Goal: Task Accomplishment & Management: Manage account settings

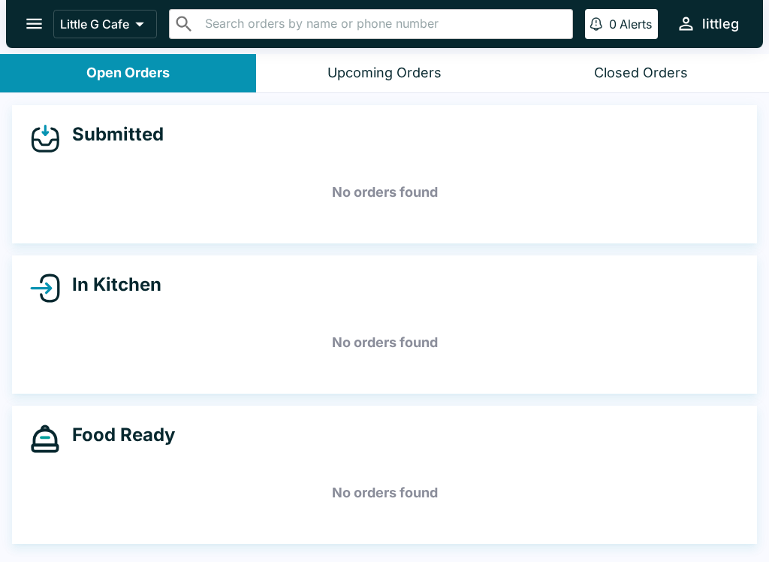
click at [43, 28] on icon "open drawer" at bounding box center [34, 24] width 20 height 20
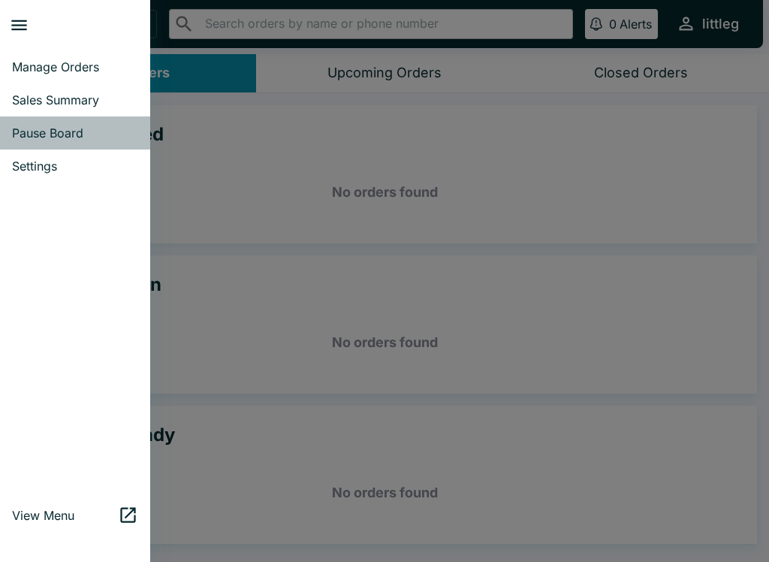
click at [74, 133] on span "Pause Board" at bounding box center [75, 132] width 126 height 15
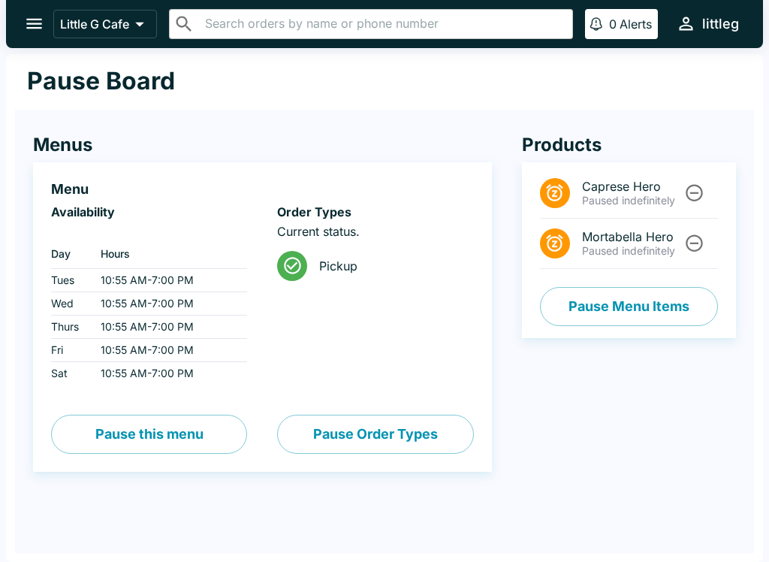
click at [18, 14] on button "open drawer" at bounding box center [34, 24] width 38 height 38
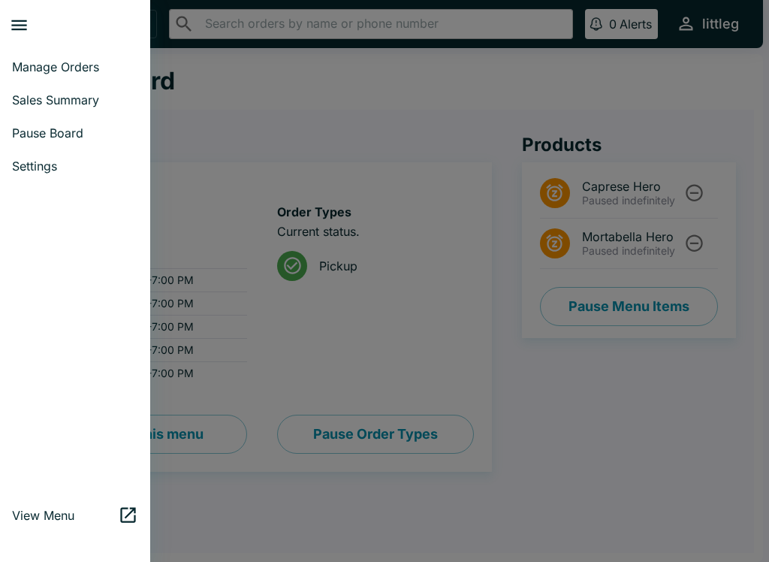
click at [64, 67] on span "Manage Orders" at bounding box center [75, 66] width 126 height 15
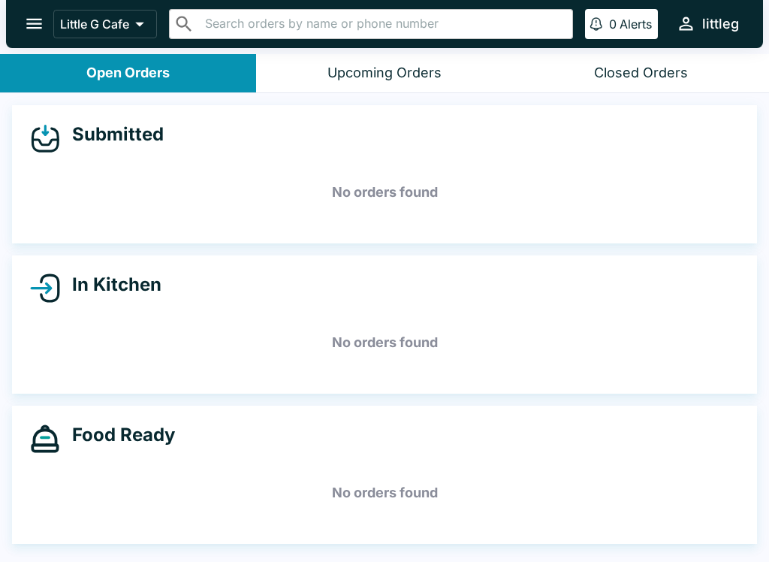
click at [38, 29] on icon "open drawer" at bounding box center [34, 24] width 16 height 11
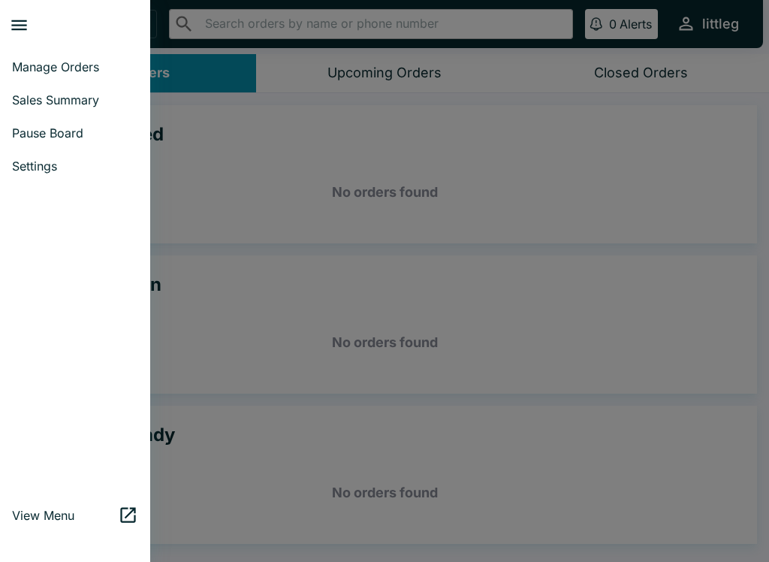
click at [63, 137] on span "Pause Board" at bounding box center [75, 132] width 126 height 15
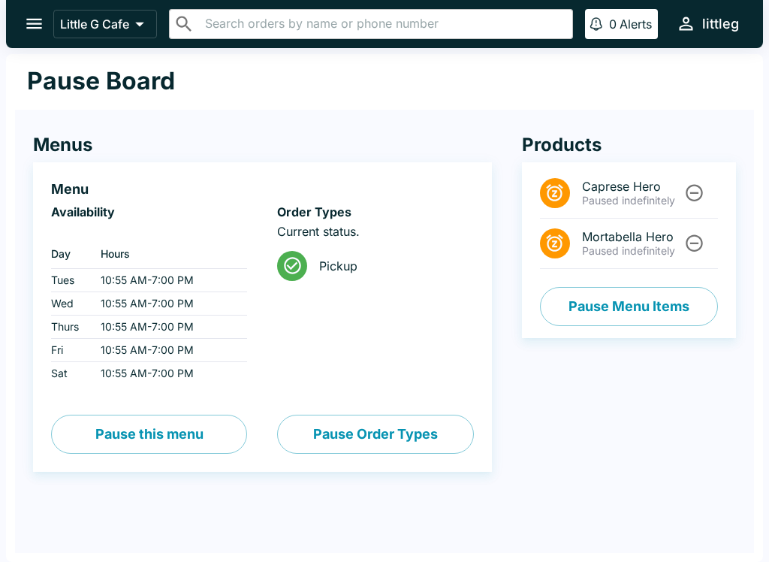
click at [34, 32] on icon "open drawer" at bounding box center [34, 24] width 20 height 20
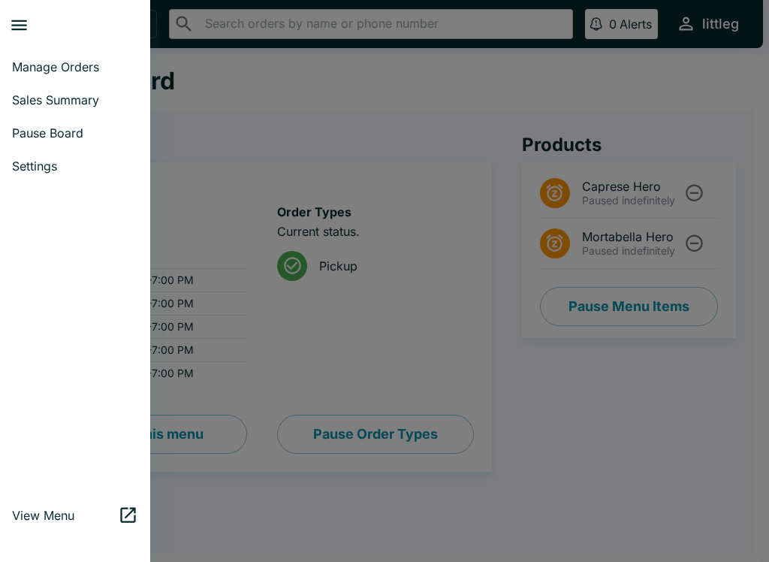
click at [77, 67] on span "Manage Orders" at bounding box center [75, 66] width 126 height 15
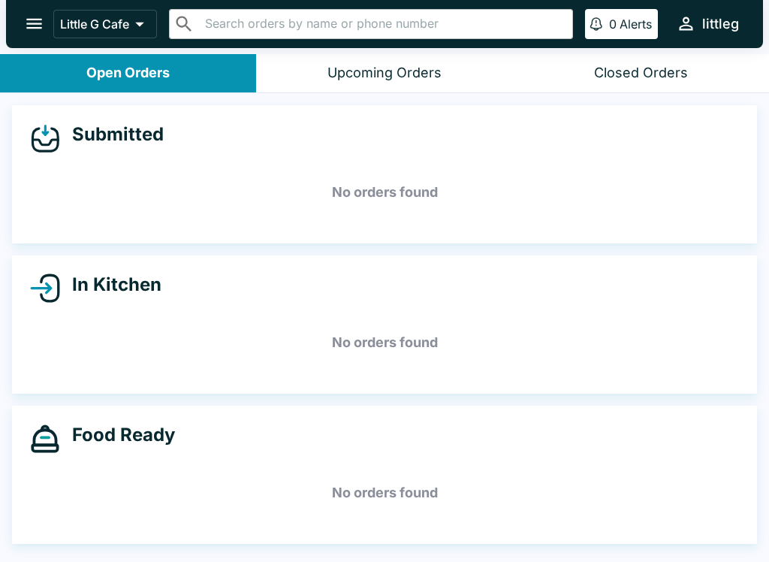
click at [38, 13] on button "open drawer" at bounding box center [34, 24] width 38 height 38
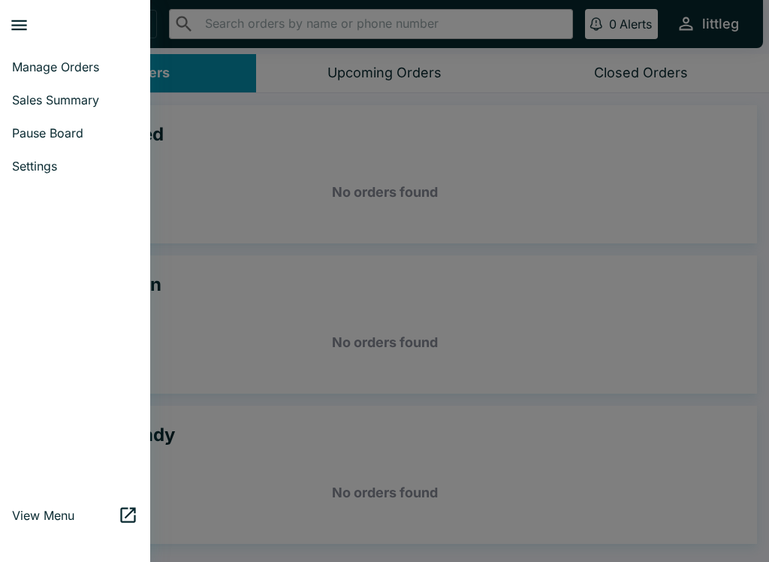
click at [45, 140] on link "Pause Board" at bounding box center [75, 132] width 150 height 33
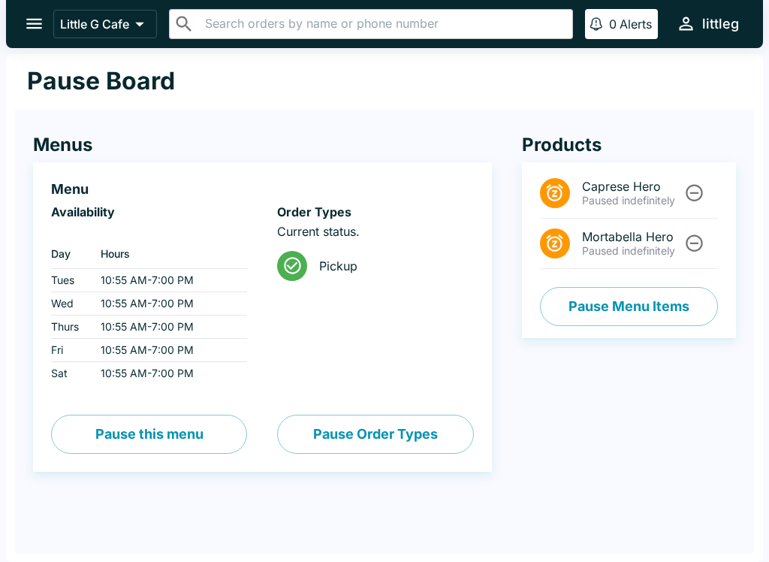
click at [609, 301] on button "Pause Menu Items" at bounding box center [629, 306] width 178 height 39
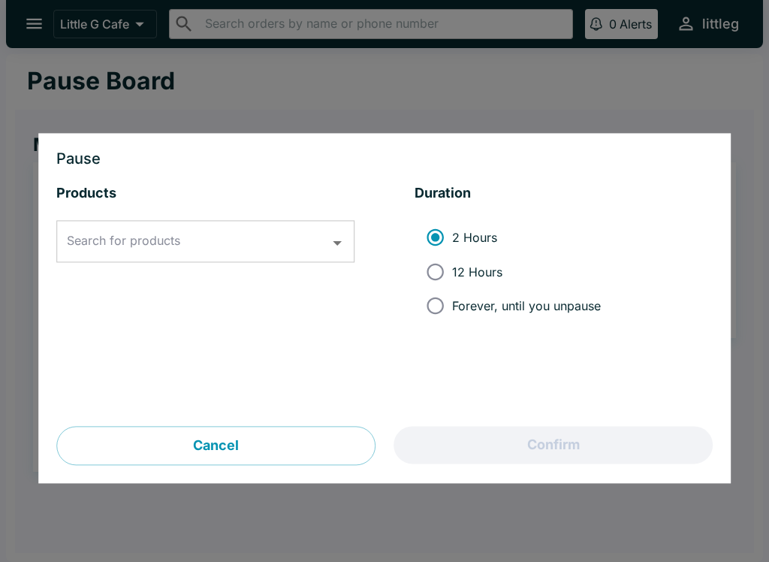
click at [447, 318] on input "Forever, until you unpause" at bounding box center [435, 306] width 34 height 34
radio input "true"
click at [337, 248] on icon "Open" at bounding box center [337, 243] width 20 height 20
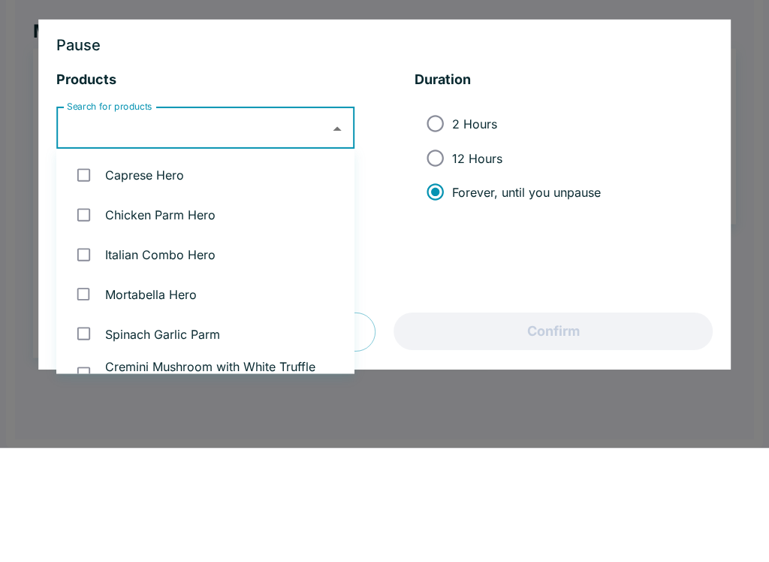
click at [140, 309] on li "Chicken Parm Hero" at bounding box center [205, 329] width 298 height 40
checkbox input "true"
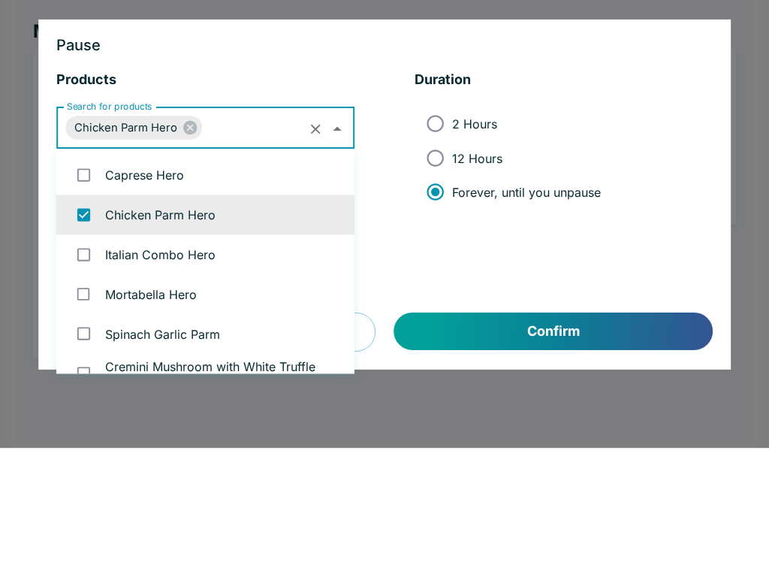
click at [155, 269] on li "Caprese Hero" at bounding box center [205, 289] width 298 height 40
checkbox input "true"
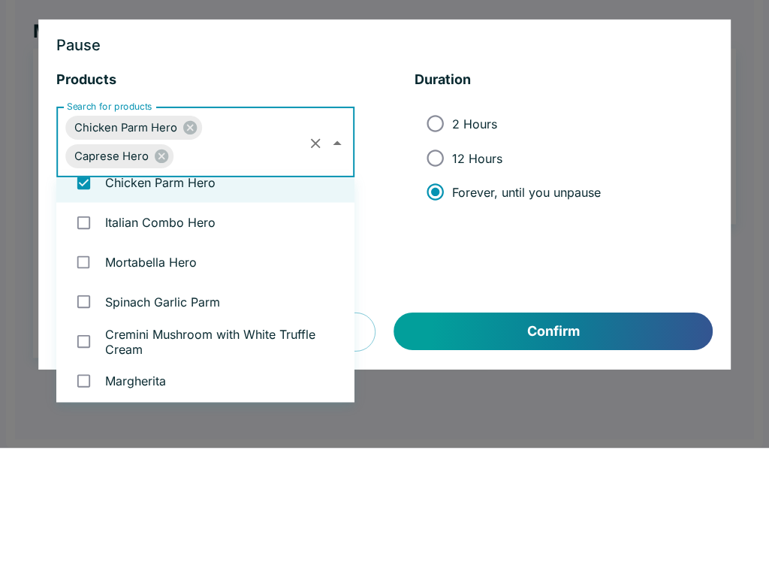
scroll to position [59, 0]
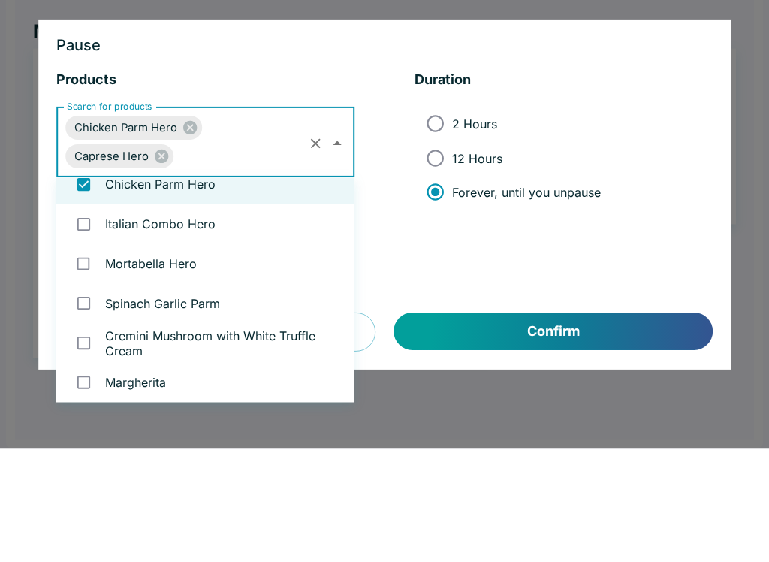
click at [182, 318] on li "Italian Combo Hero" at bounding box center [205, 338] width 298 height 40
checkbox input "true"
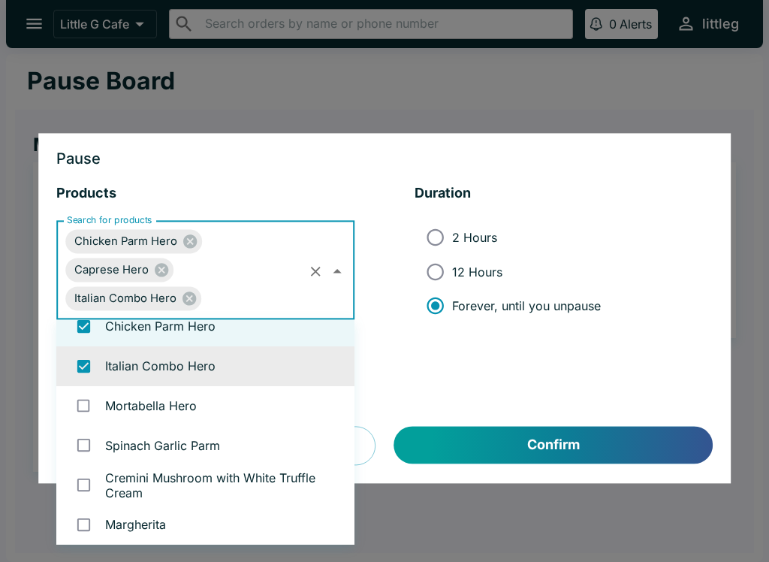
click at [616, 436] on button "Confirm" at bounding box center [553, 445] width 318 height 38
